Goal: Information Seeking & Learning: Check status

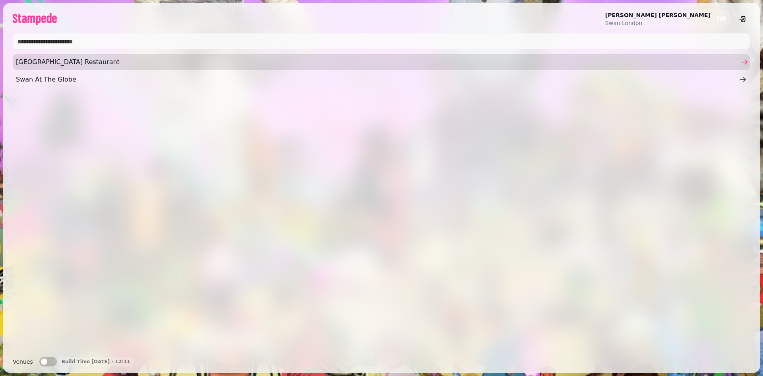
click at [60, 61] on span "[GEOGRAPHIC_DATA] Restaurant" at bounding box center [377, 62] width 723 height 10
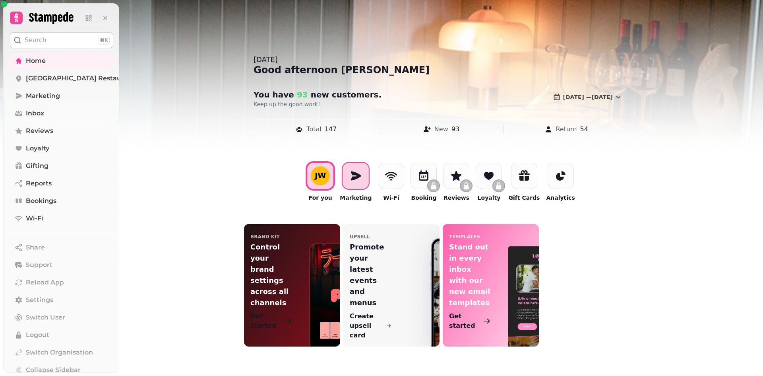
click at [362, 180] on icon at bounding box center [355, 175] width 13 height 13
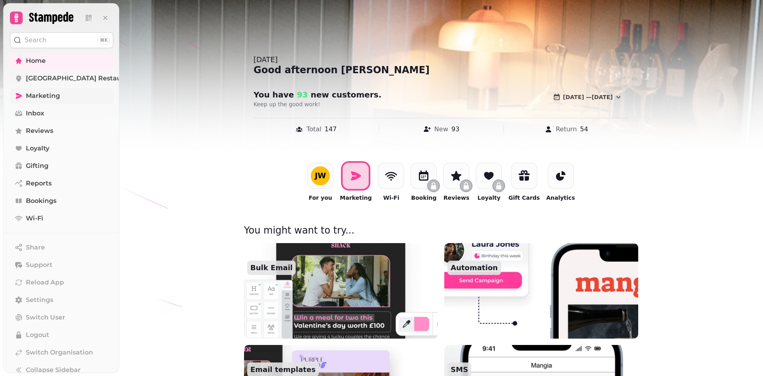
click at [44, 92] on span "Marketing" at bounding box center [43, 96] width 34 height 10
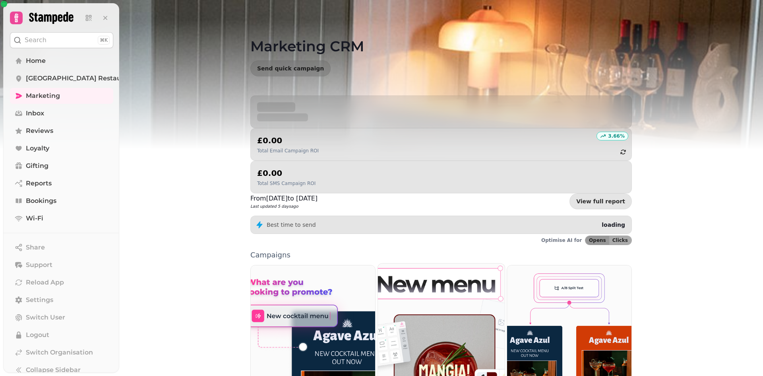
click at [443, 256] on img at bounding box center [442, 343] width 140 height 174
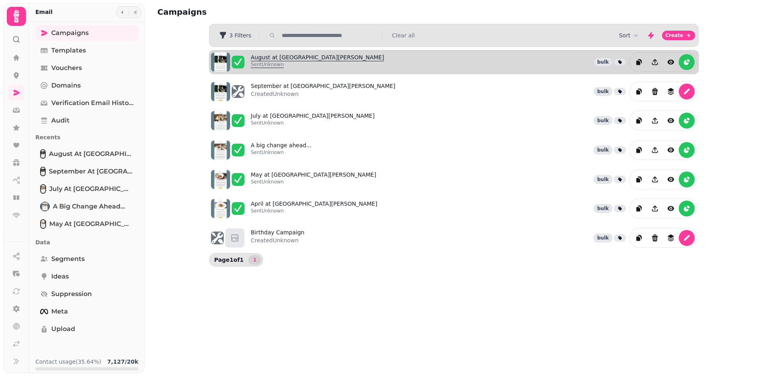
click at [275, 60] on link "August at [GEOGRAPHIC_DATA][PERSON_NAME] Unknown" at bounding box center [317, 61] width 133 height 17
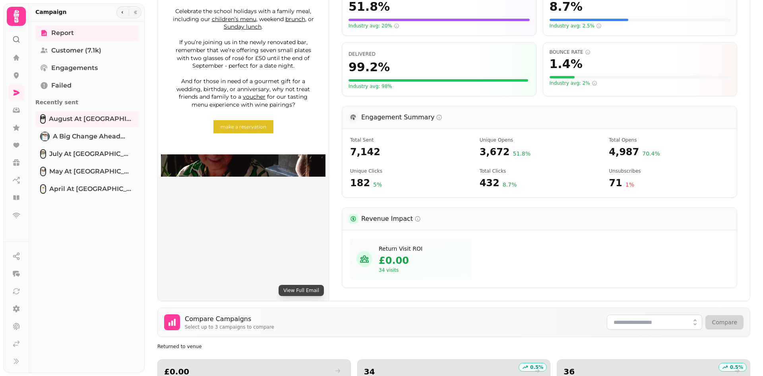
scroll to position [199, 0]
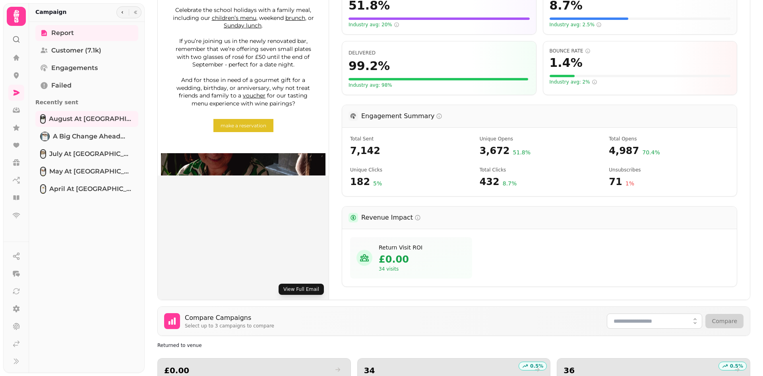
click at [306, 283] on button "View Full Email" at bounding box center [301, 288] width 45 height 11
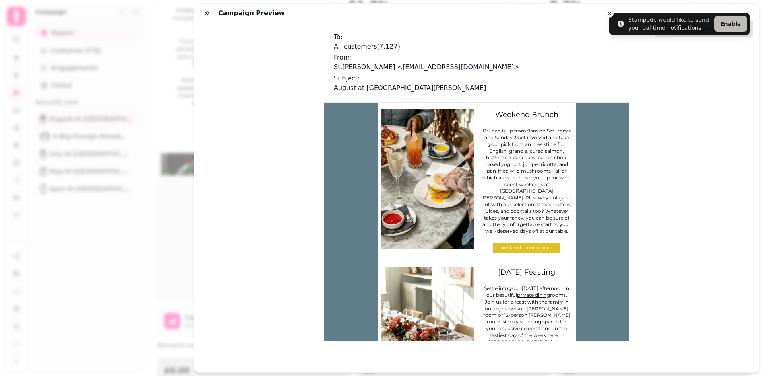
scroll to position [557, 0]
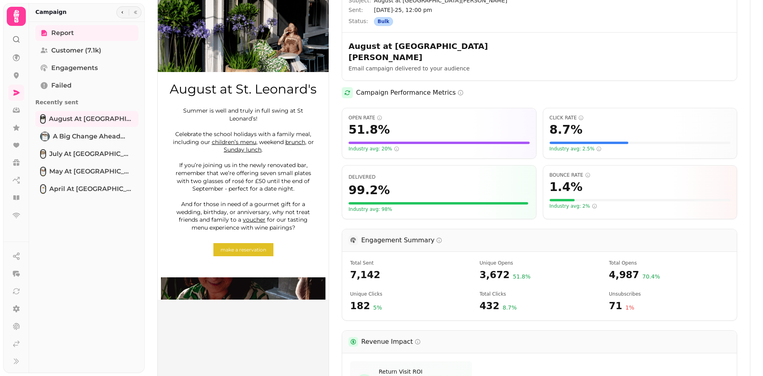
scroll to position [239, 0]
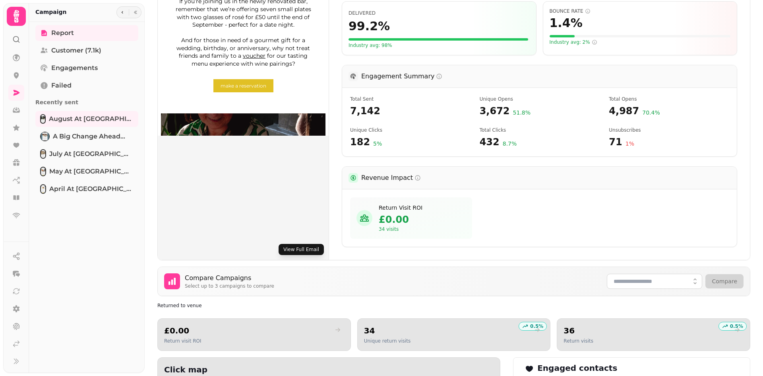
click at [312, 244] on button "View Full Email" at bounding box center [301, 249] width 45 height 11
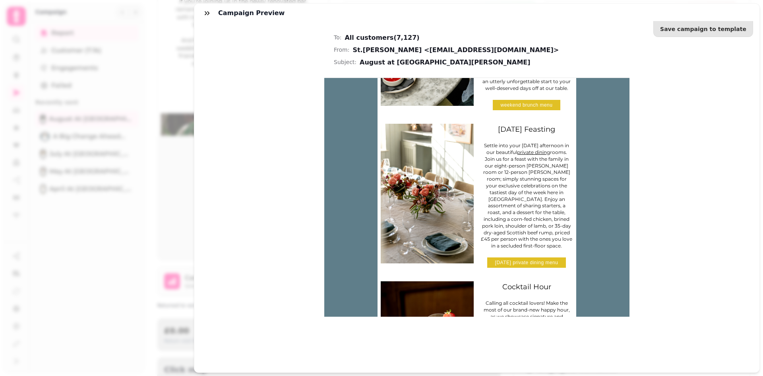
scroll to position [602, 0]
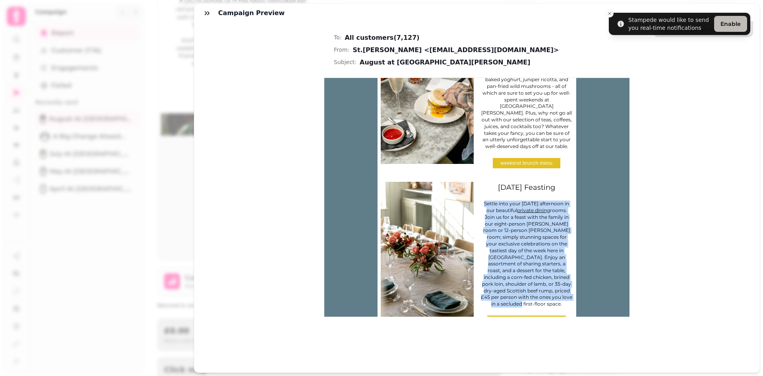
drag, startPoint x: 541, startPoint y: 232, endPoint x: 478, endPoint y: 136, distance: 115.1
click at [481, 200] on p "Settle into your [DATE] afternoon in our beautiful private dining rooms. Join u…" at bounding box center [526, 253] width 91 height 107
copy span "Settle into your [DATE] afternoon in our beautiful private dining rooms. Join u…"
